Goal: Task Accomplishment & Management: Complete application form

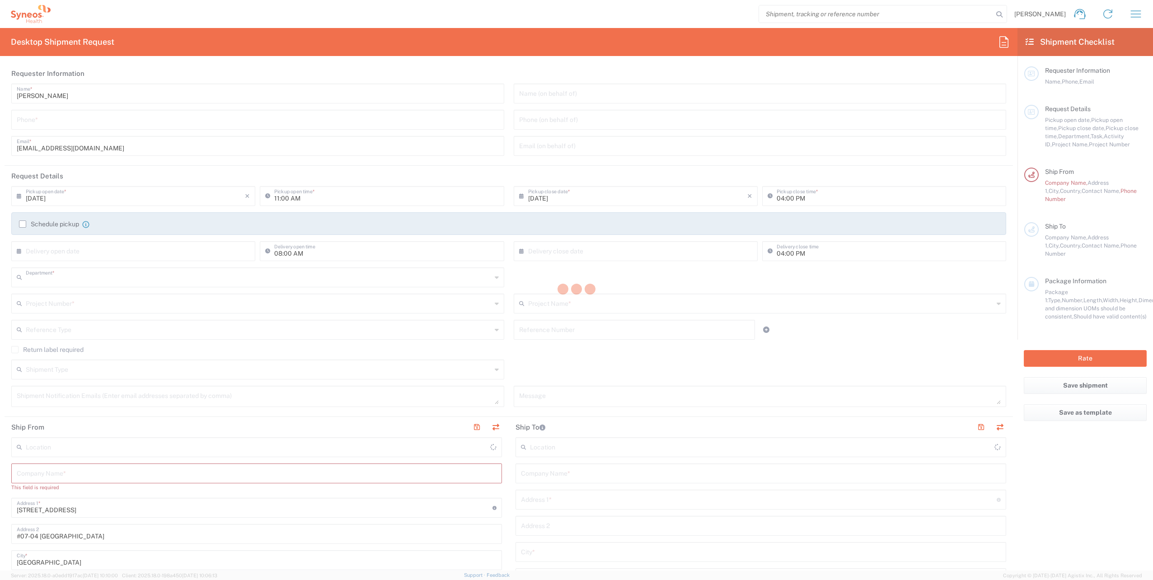
type input "3130"
type input "[GEOGRAPHIC_DATA]"
type input "Syneos Health Singapore PteLtd"
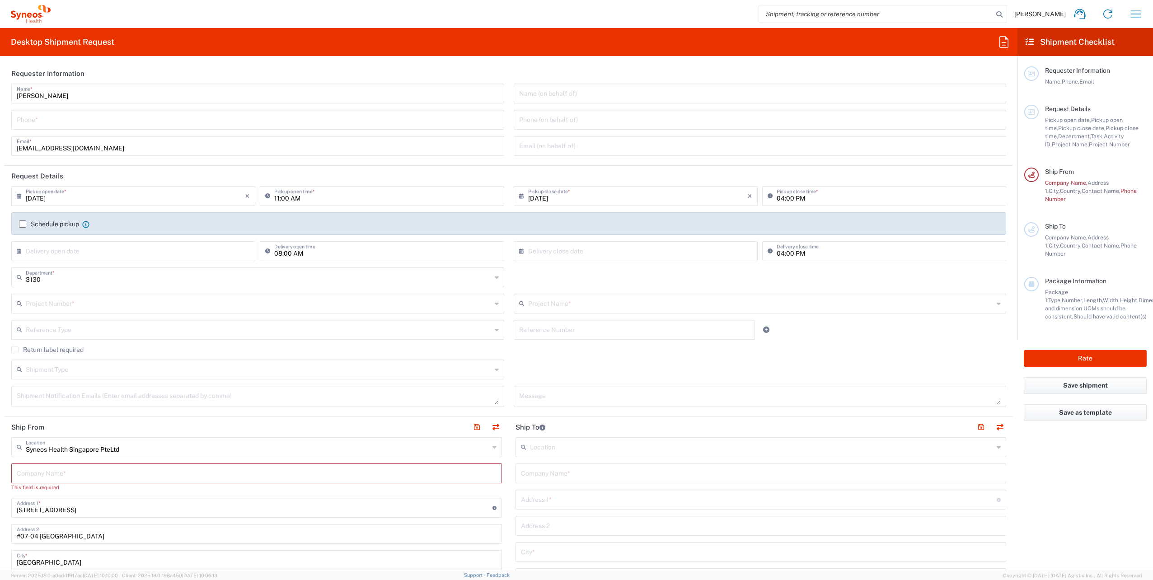
click at [156, 195] on input "[DATE]" at bounding box center [135, 196] width 219 height 16
click at [120, 253] on span "9" at bounding box center [122, 252] width 14 height 13
type input "[DATE]"
click at [286, 199] on input "11:00 AM" at bounding box center [386, 196] width 224 height 16
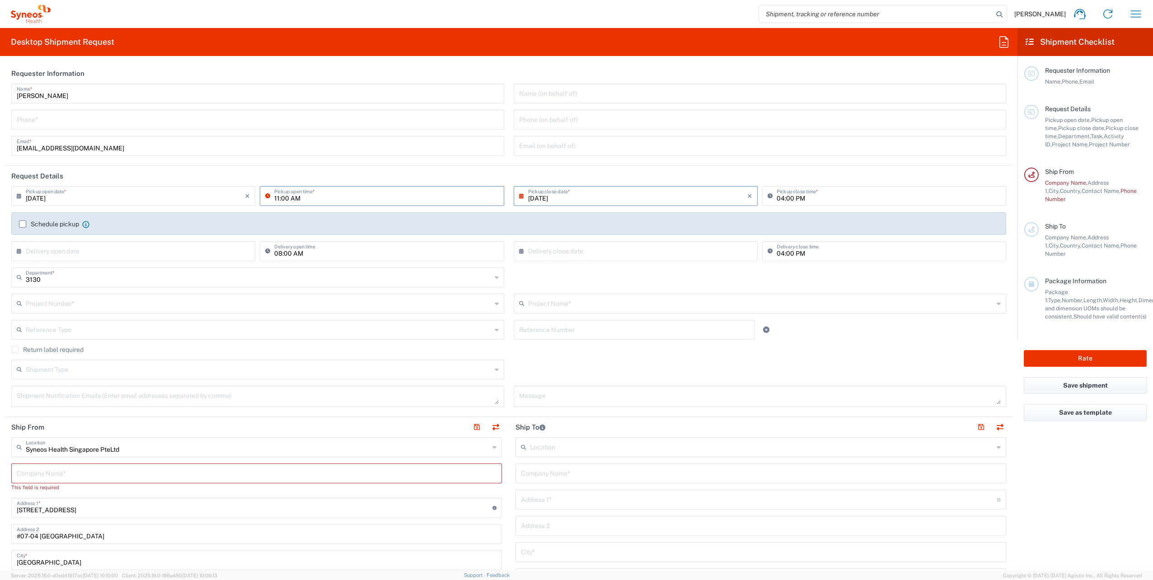
click at [312, 196] on input "11:00 AM" at bounding box center [386, 196] width 224 height 16
click at [280, 197] on input "11:00 AM" at bounding box center [386, 196] width 224 height 16
click at [277, 197] on input "11:00 AM" at bounding box center [386, 196] width 224 height 16
click at [295, 196] on input "11:00 AM" at bounding box center [386, 196] width 224 height 16
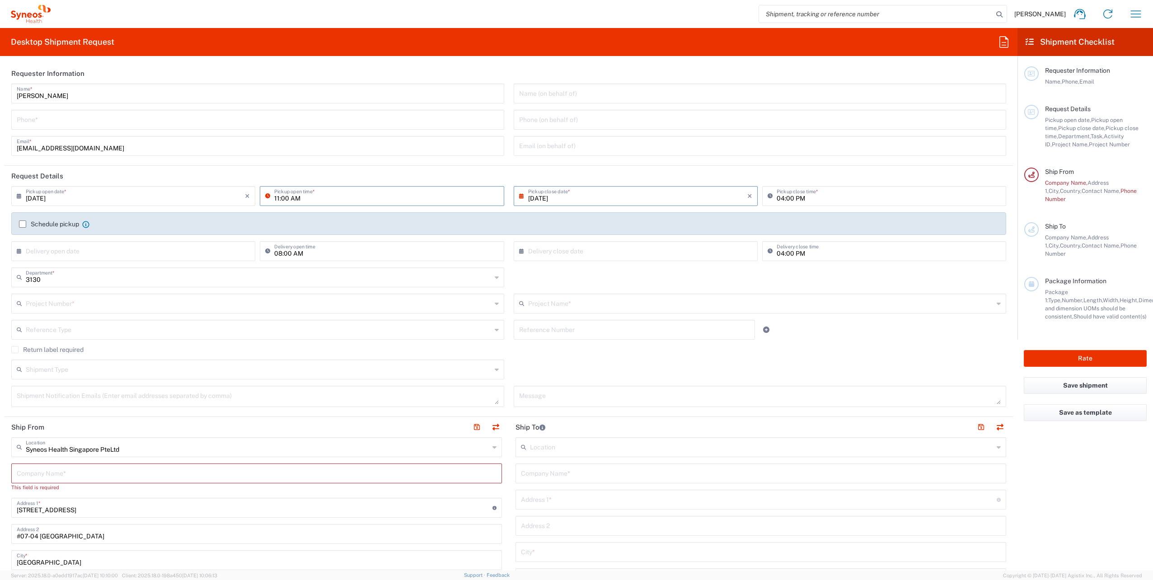
click at [298, 196] on input "11:00 AM" at bounding box center [386, 196] width 224 height 16
click at [306, 196] on input "11:00 AM" at bounding box center [386, 196] width 224 height 16
click at [267, 205] on div "11:00 AM Pickup open time *" at bounding box center [382, 196] width 244 height 20
click at [296, 193] on input "11:00 AM" at bounding box center [386, 196] width 224 height 16
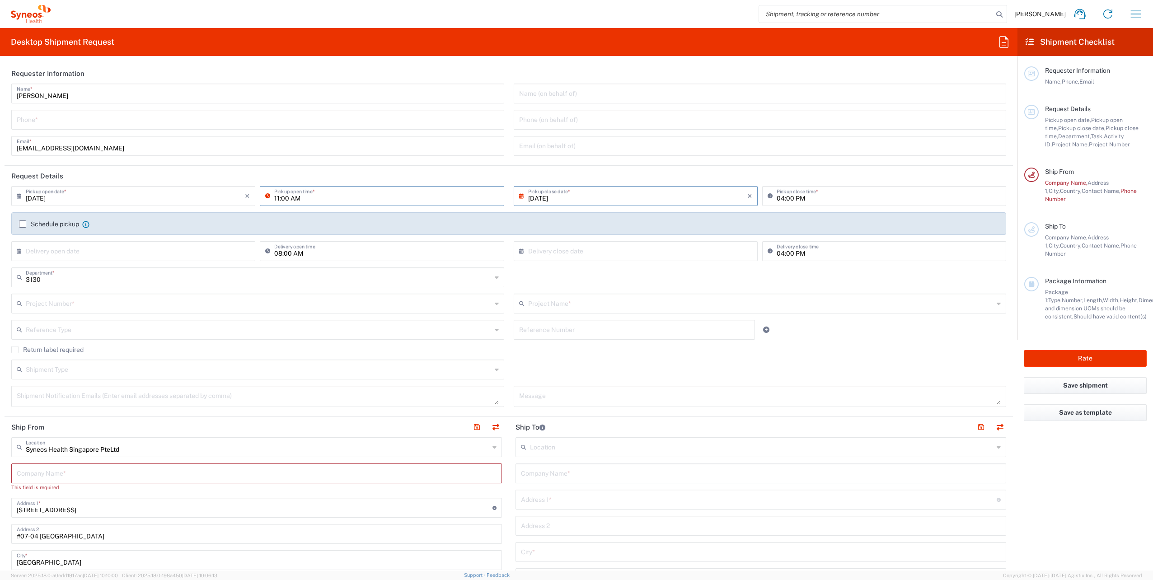
click at [548, 200] on input "[DATE]" at bounding box center [637, 196] width 219 height 16
click at [532, 198] on input "[DATE]" at bounding box center [637, 196] width 219 height 16
click at [345, 199] on input "11:00 AM" at bounding box center [386, 196] width 224 height 16
click at [274, 198] on input "11:00 AM" at bounding box center [386, 196] width 224 height 16
click at [298, 196] on input "11:00 AM" at bounding box center [386, 196] width 224 height 16
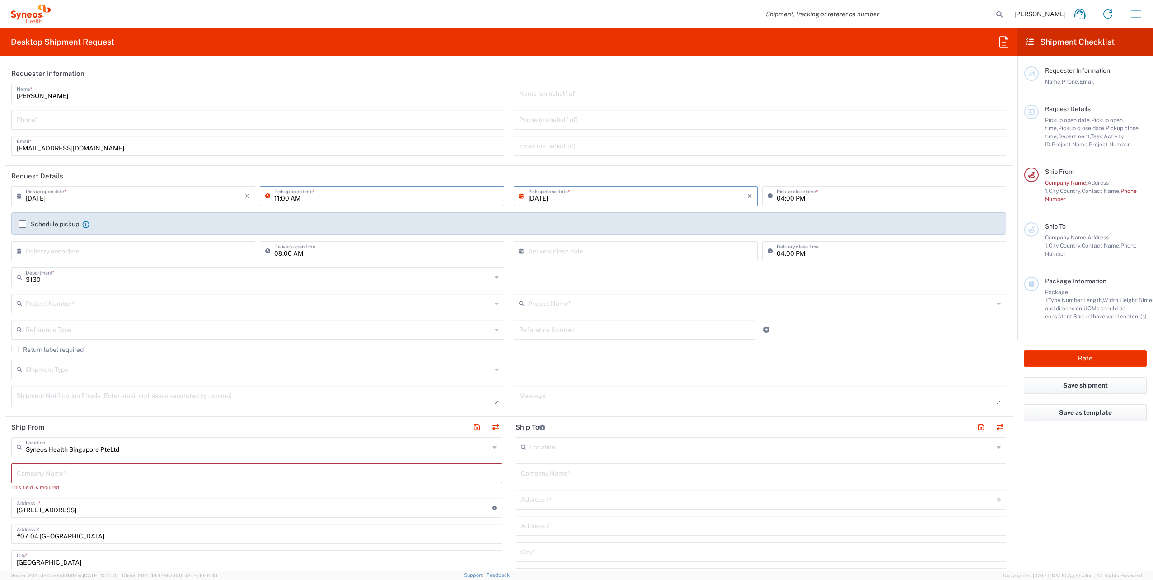
click at [22, 223] on label "Schedule pickup" at bounding box center [49, 224] width 60 height 7
click at [23, 224] on input "Schedule pickup" at bounding box center [23, 224] width 0 height 0
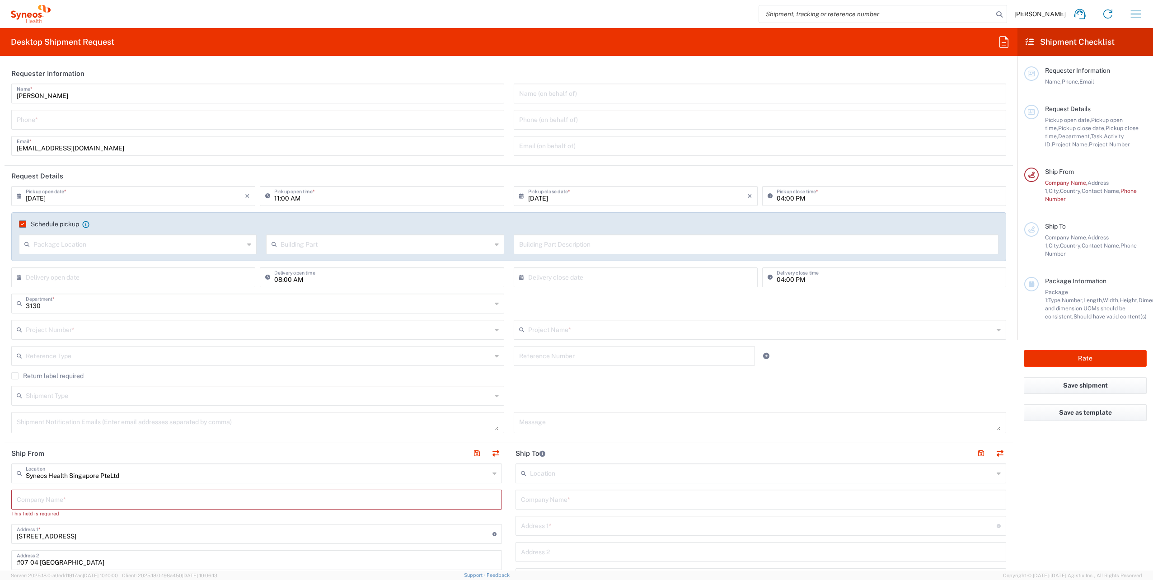
click at [283, 202] on input "11:00 AM" at bounding box center [386, 196] width 224 height 16
click at [291, 199] on input "11:00 AM" at bounding box center [386, 196] width 224 height 16
click at [284, 199] on input "11:00 AM" at bounding box center [386, 196] width 224 height 16
type input "1"
type input "02:00 PM"
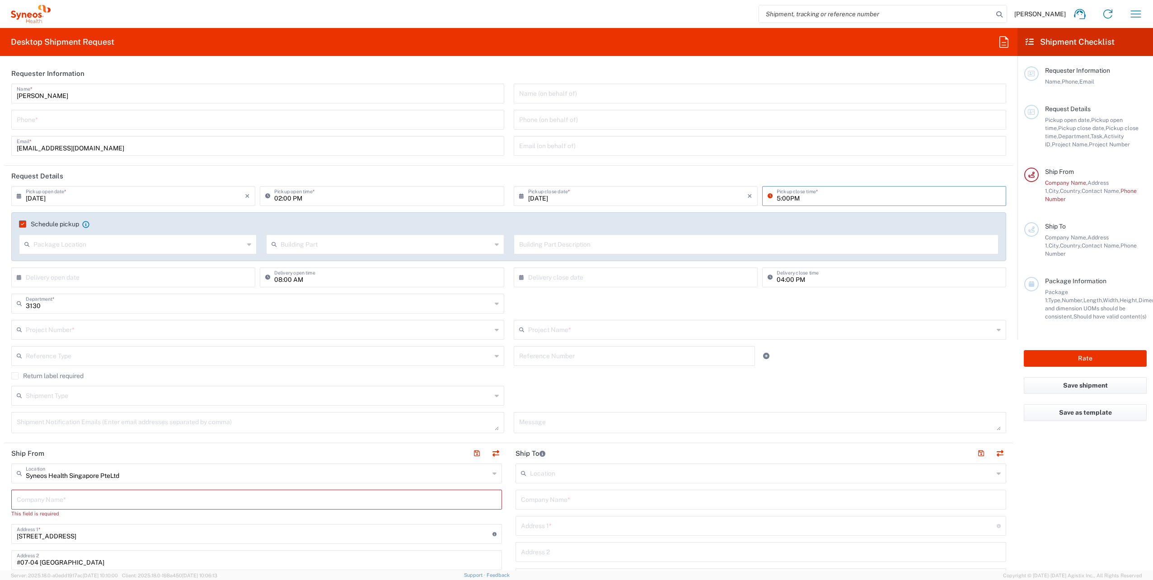
type input "5:00PM"
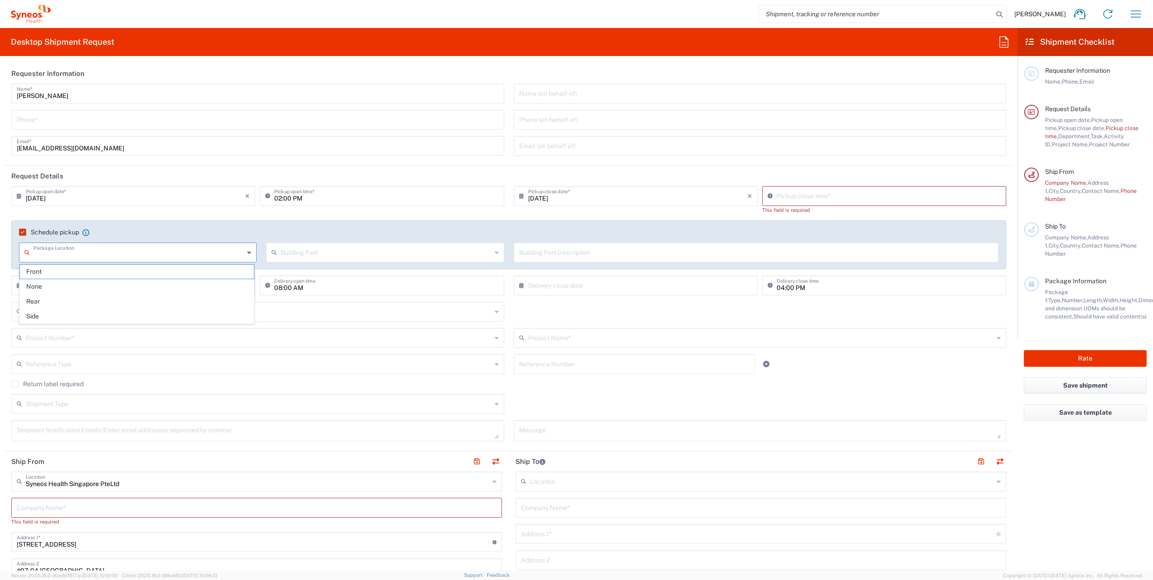
click at [114, 247] on input "text" at bounding box center [138, 252] width 211 height 16
click at [779, 189] on input "10:41 AM" at bounding box center [889, 196] width 224 height 16
type input "05:00 PM"
click at [722, 213] on div "[DATE] × Pickup open date * Cancel Apply 02:00 PM Pickup open time * [DATE] × P…" at bounding box center [509, 244] width 1005 height 116
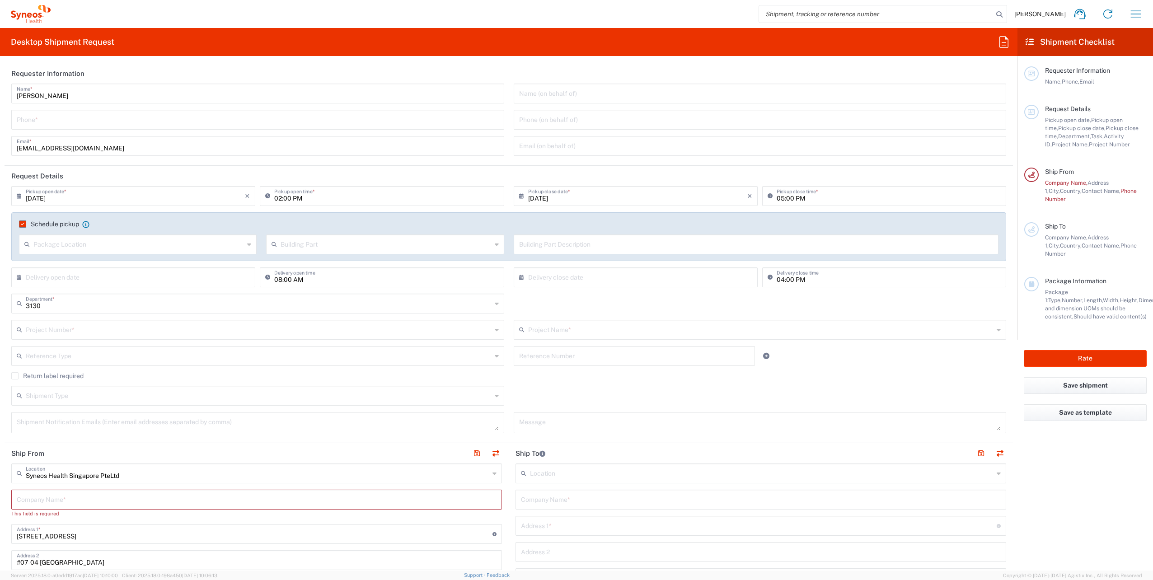
drag, startPoint x: 25, startPoint y: 223, endPoint x: 39, endPoint y: 194, distance: 32.4
click at [25, 223] on label "Schedule pickup" at bounding box center [49, 224] width 60 height 7
click at [21, 224] on input "Schedule pickup" at bounding box center [21, 224] width 0 height 0
